Goal: Find specific page/section: Find specific page/section

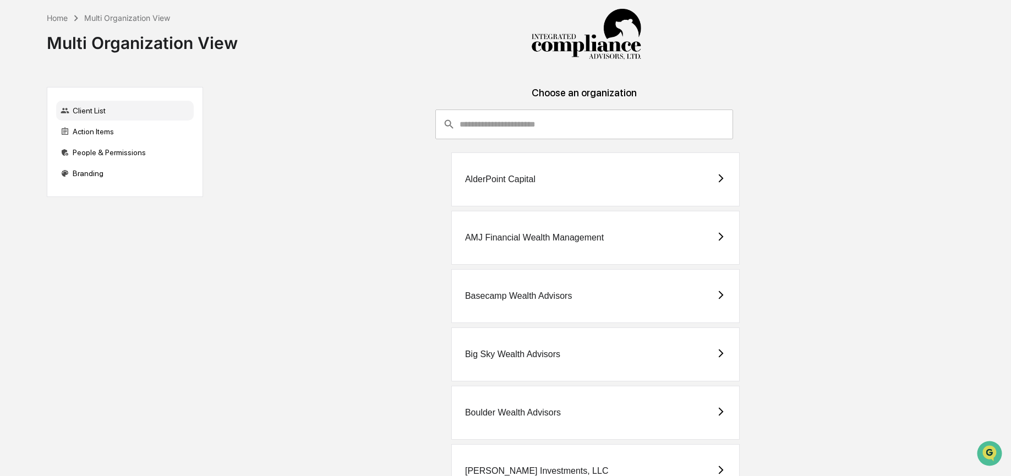
click at [509, 124] on input "consultant-dashboard__filter-organizations-search-bar" at bounding box center [595, 124] width 273 height 30
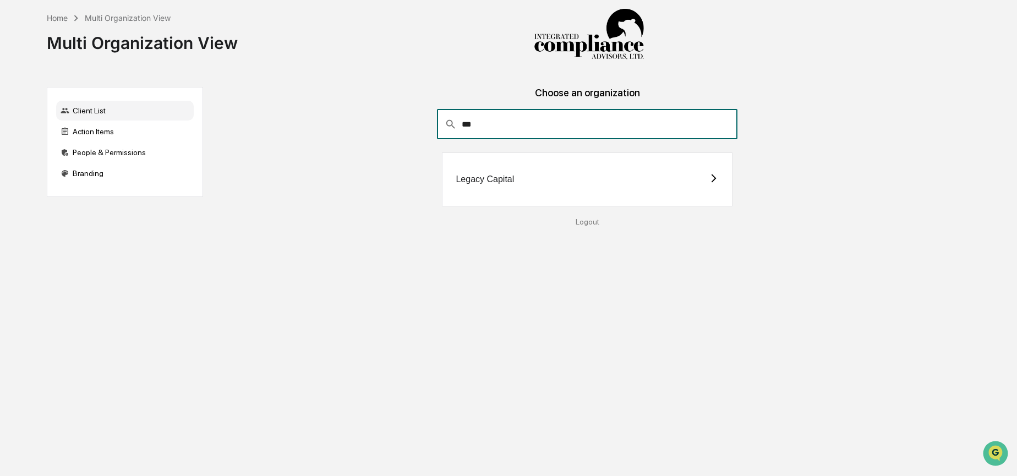
type input "***"
click at [688, 183] on div "Legacy Capital" at bounding box center [587, 179] width 290 height 54
